Goal: Find specific page/section: Find specific page/section

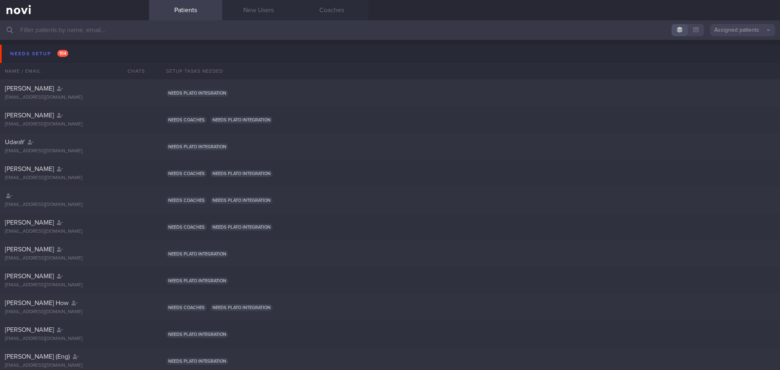
click at [88, 32] on input "text" at bounding box center [390, 30] width 780 height 20
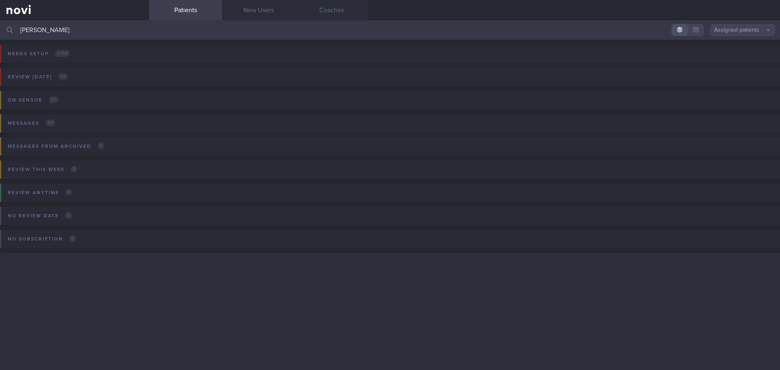
type input "[PERSON_NAME]"
click at [748, 30] on button "Assigned patients" at bounding box center [743, 30] width 65 height 12
click at [743, 52] on button "All active patients" at bounding box center [743, 56] width 65 height 12
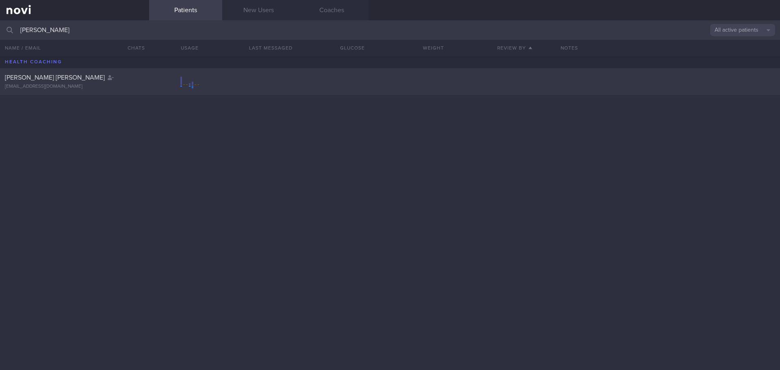
click at [90, 85] on div "[EMAIL_ADDRESS][DOMAIN_NAME]" at bounding box center [74, 87] width 139 height 6
select select "9"
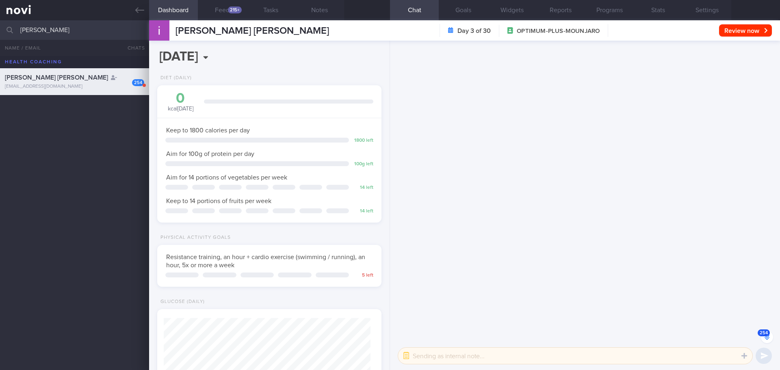
scroll to position [-16169, 0]
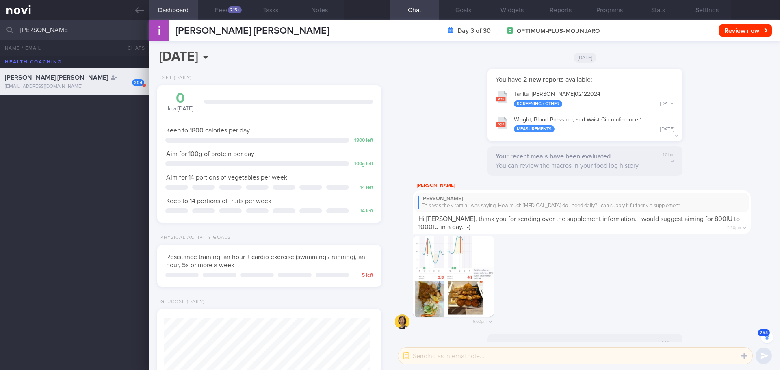
click at [765, 336] on button "254" at bounding box center [767, 337] width 12 height 12
